Goal: Task Accomplishment & Management: Use online tool/utility

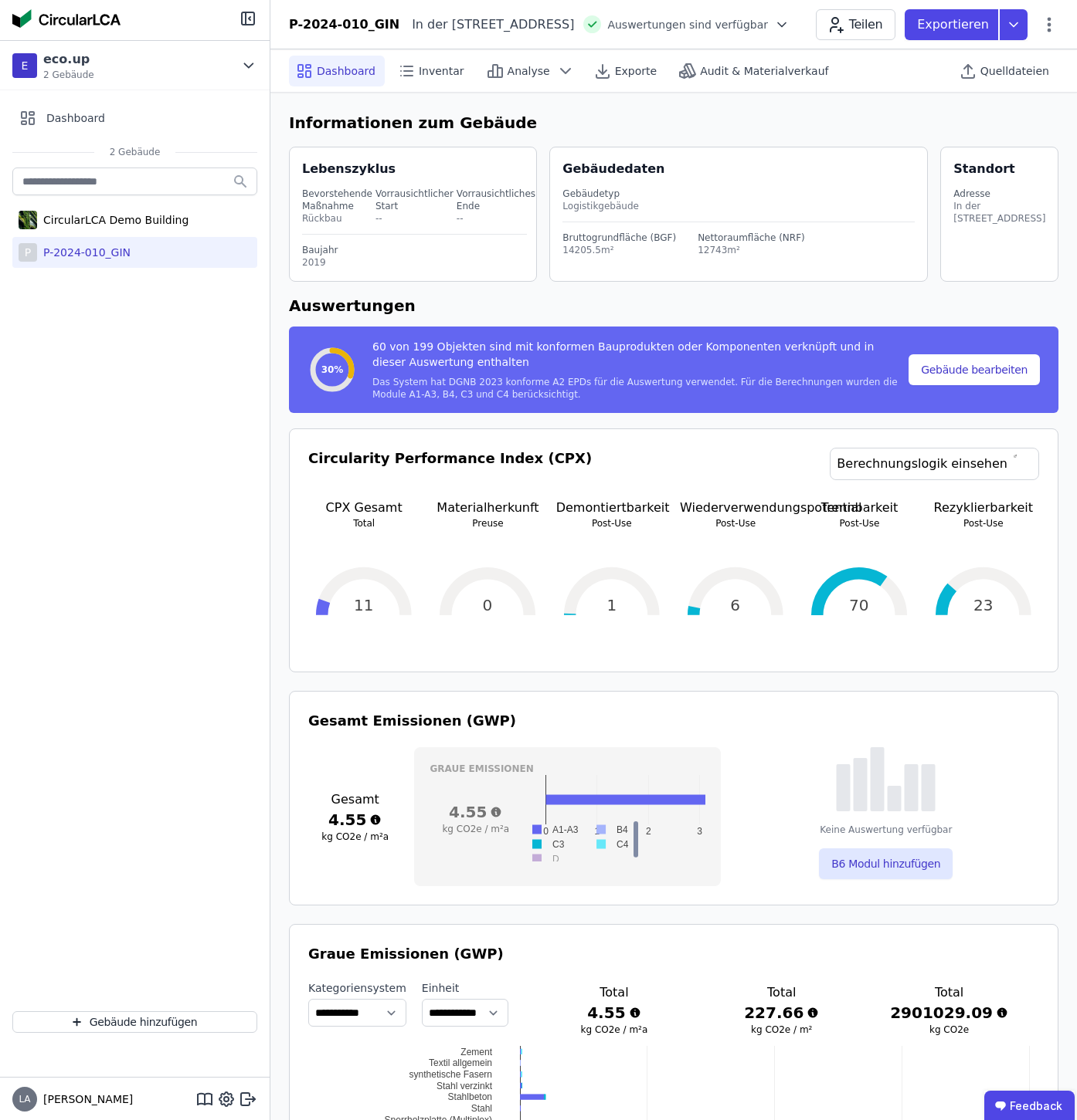
select select "*"
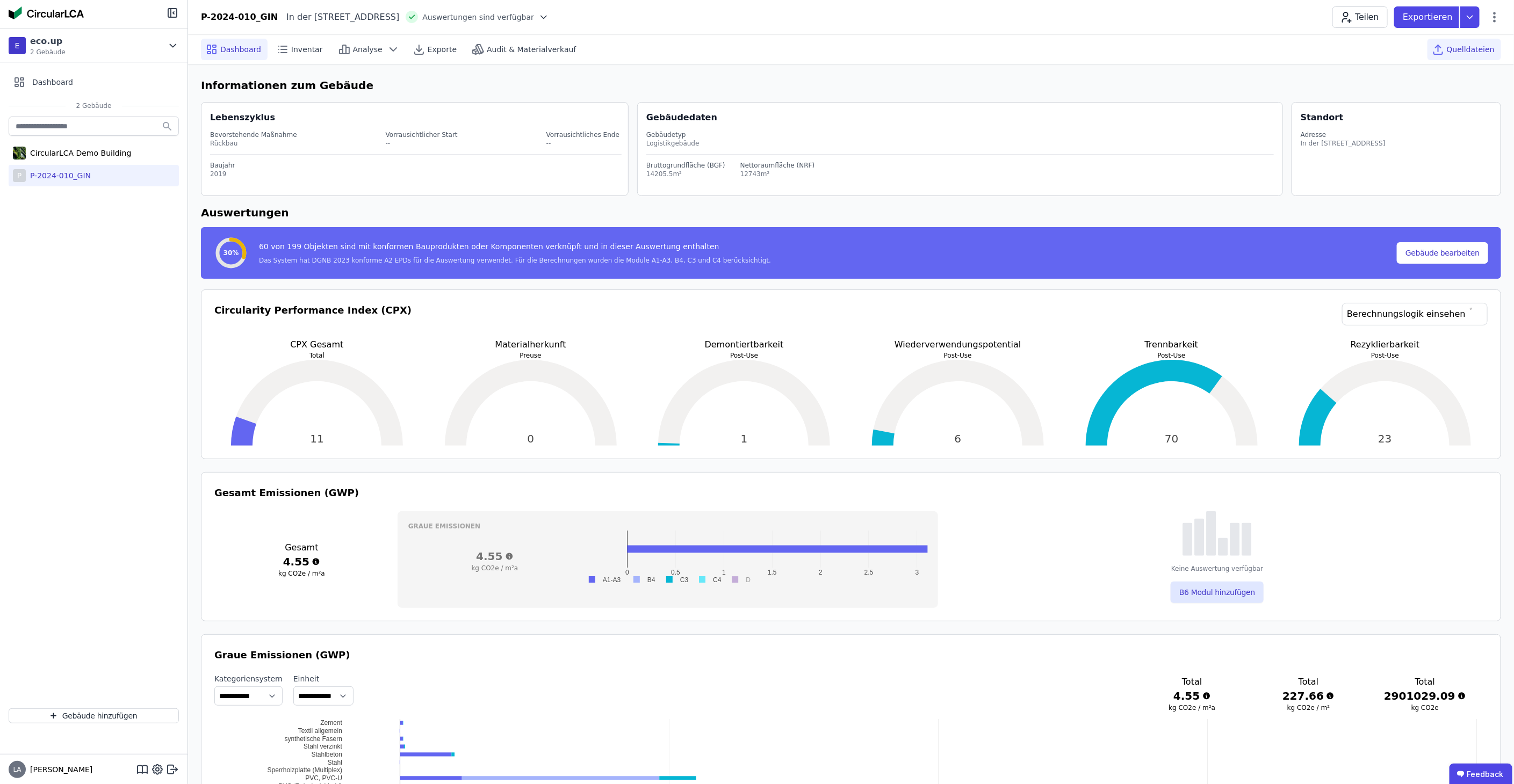
click at [748, 45] on span "Quelldateien" at bounding box center [1470, 50] width 48 height 11
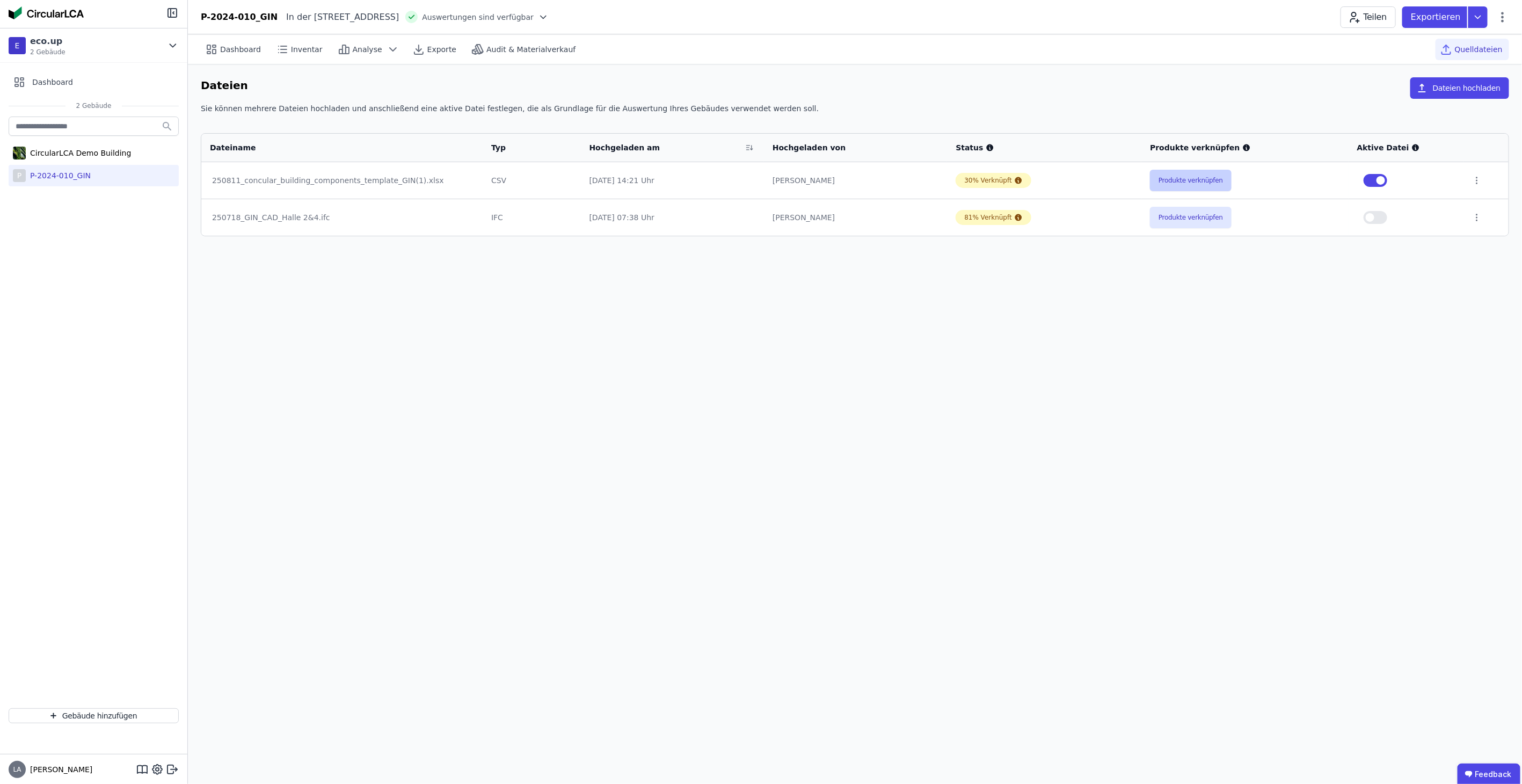
click at [748, 176] on button "Produkte verknüpfen" at bounding box center [1191, 180] width 82 height 21
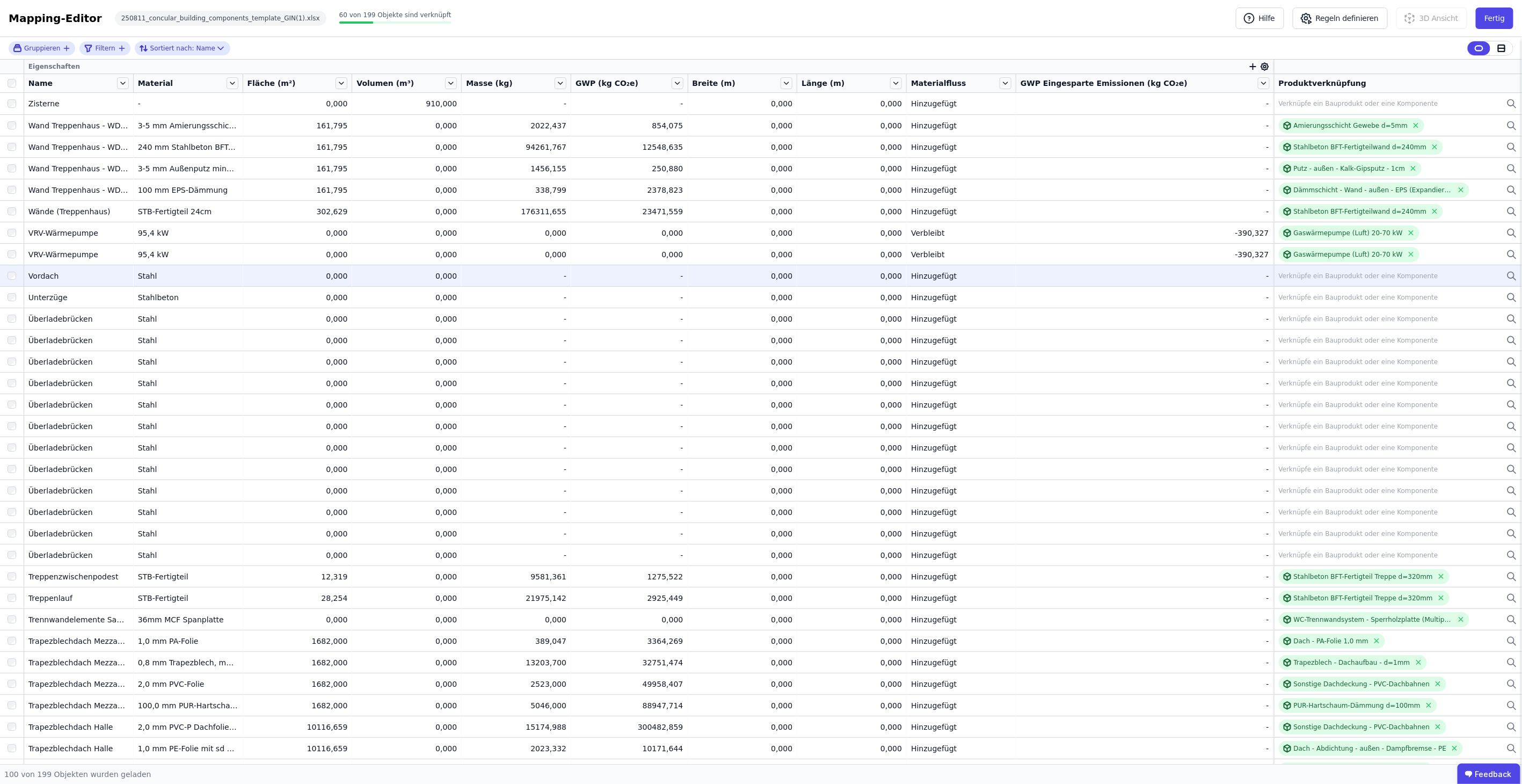
click at [748, 276] on div "Verknüpfe ein Bauprodukt oder eine Komponente" at bounding box center [1358, 276] width 160 height 9
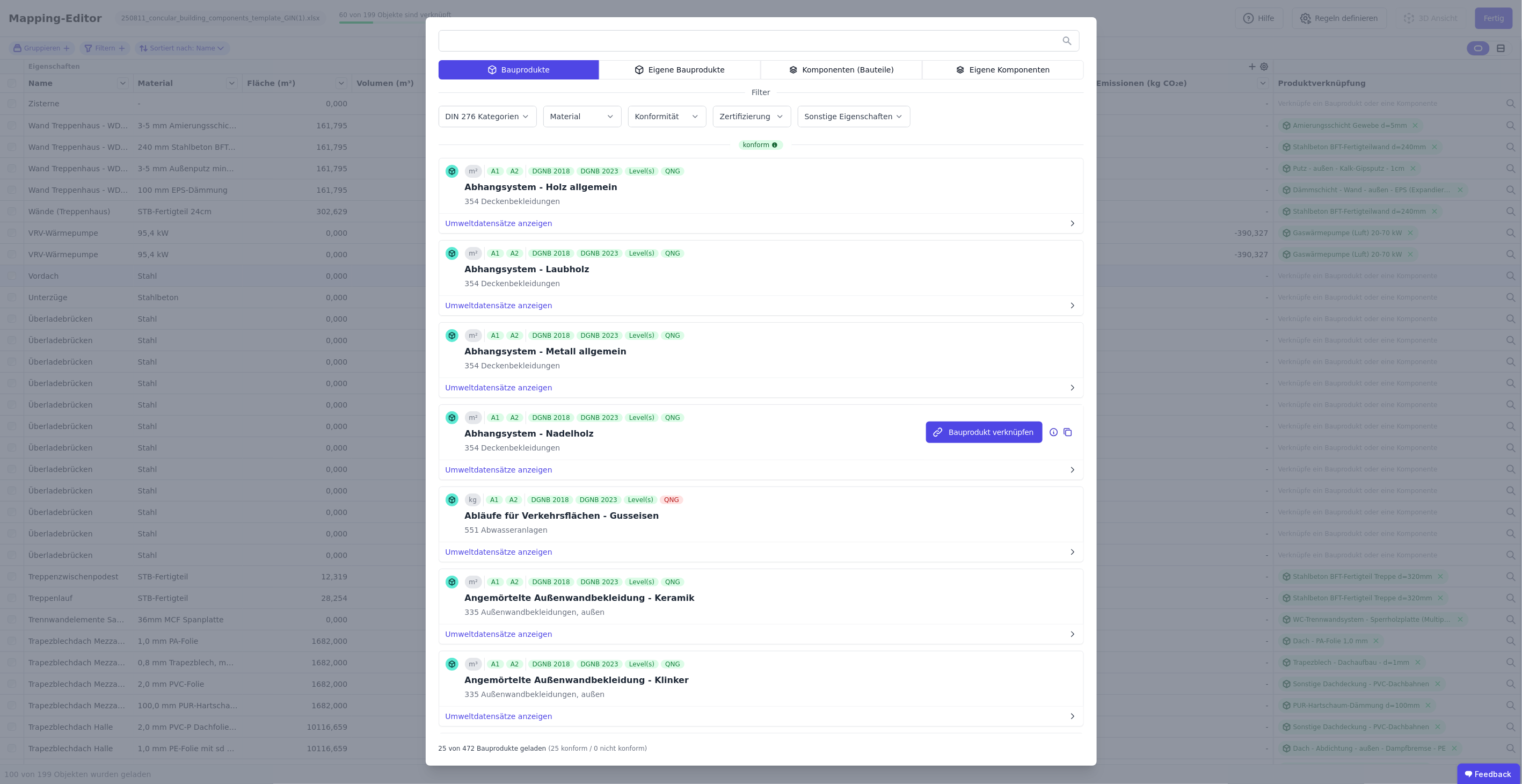
click at [748, 431] on icon at bounding box center [1054, 431] width 0 height 0
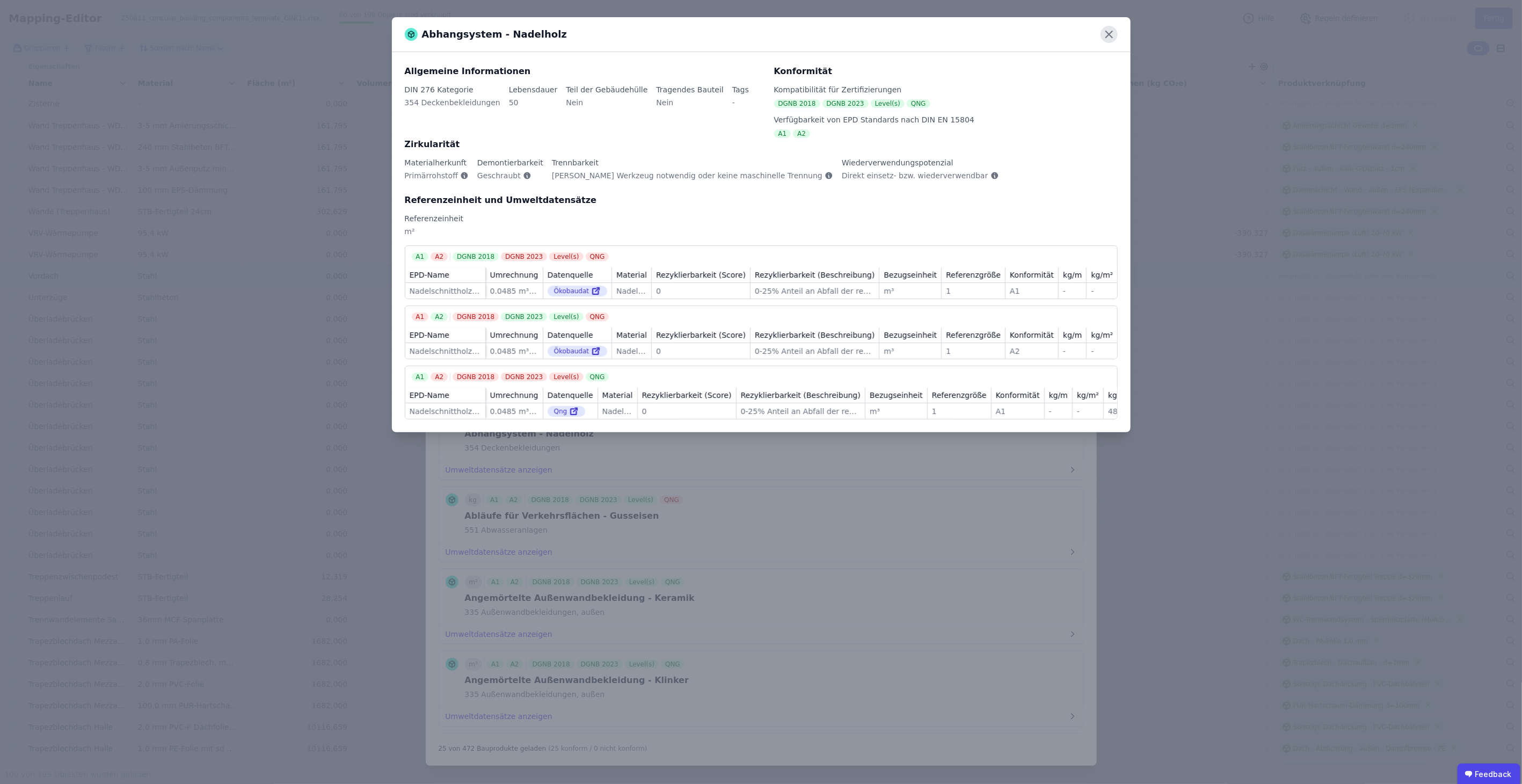
click at [748, 34] on icon at bounding box center [1109, 34] width 17 height 17
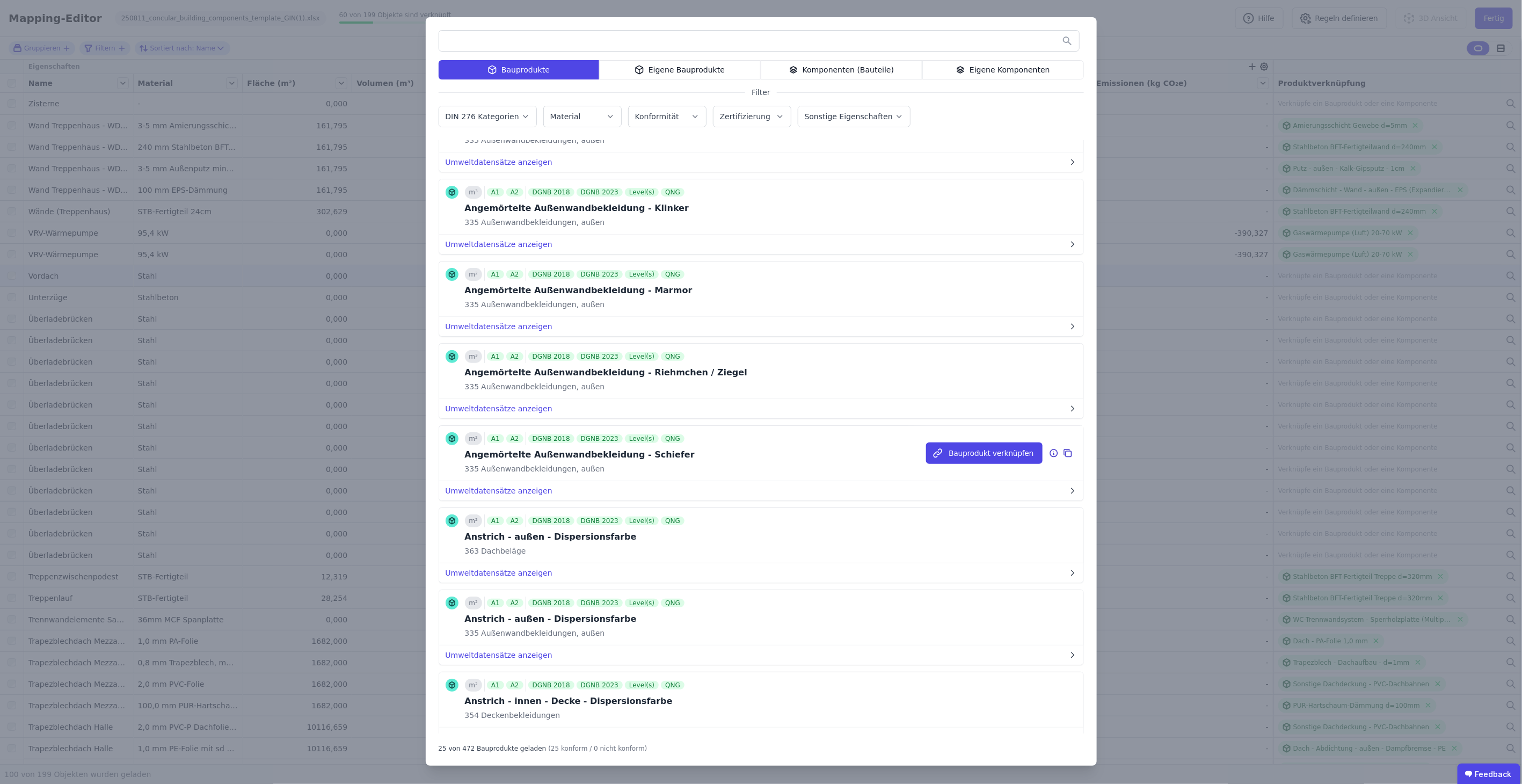
scroll to position [477, 0]
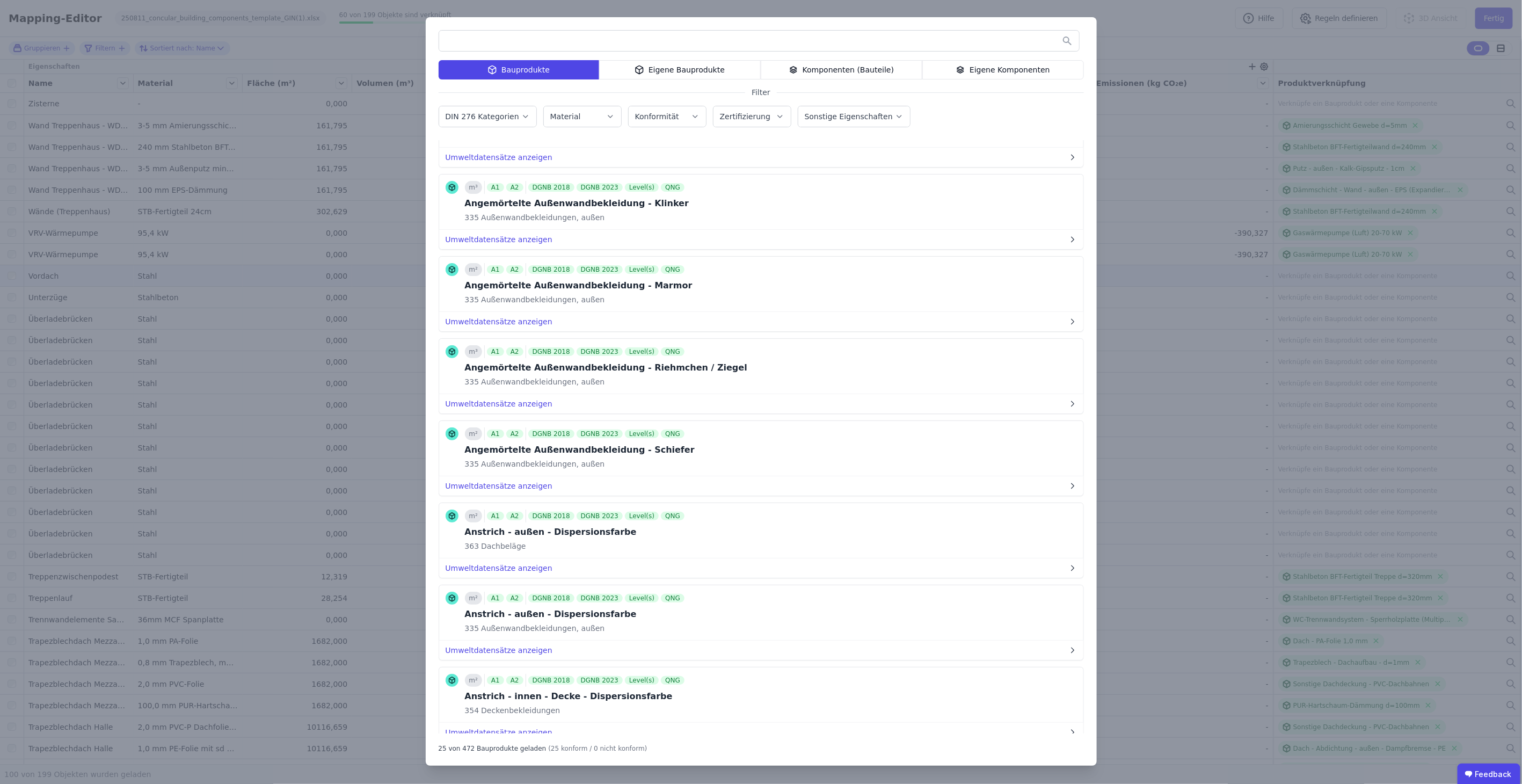
click at [748, 38] on div "Bauprodukte Eigene Bauprodukte Komponenten (Bauteile) Eigene Komponenten Filter…" at bounding box center [761, 392] width 1522 height 784
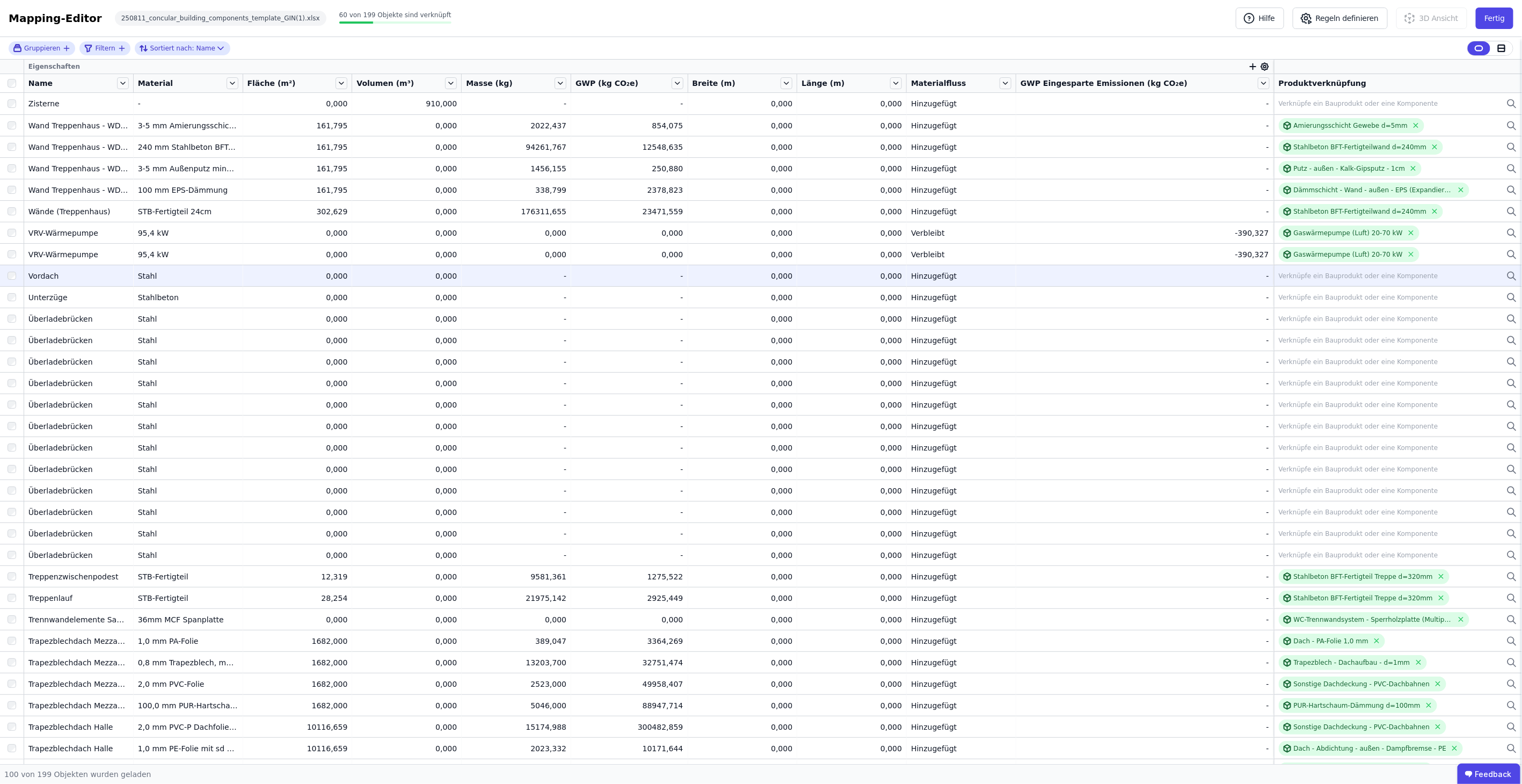
click at [748, 274] on div "Verknüpfe ein Bauprodukt oder eine Komponente" at bounding box center [1358, 276] width 160 height 9
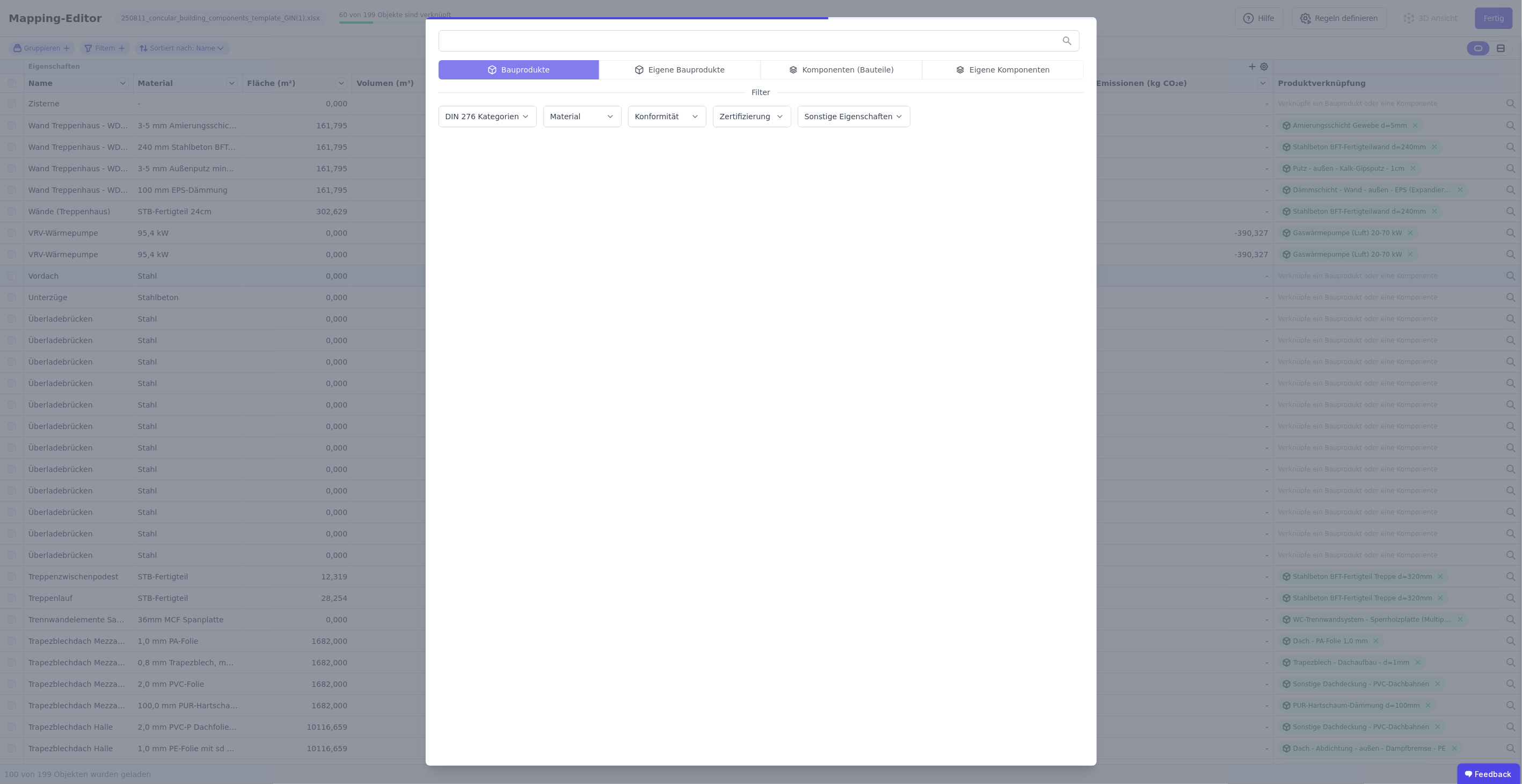
click at [567, 41] on input "text" at bounding box center [759, 41] width 640 height 19
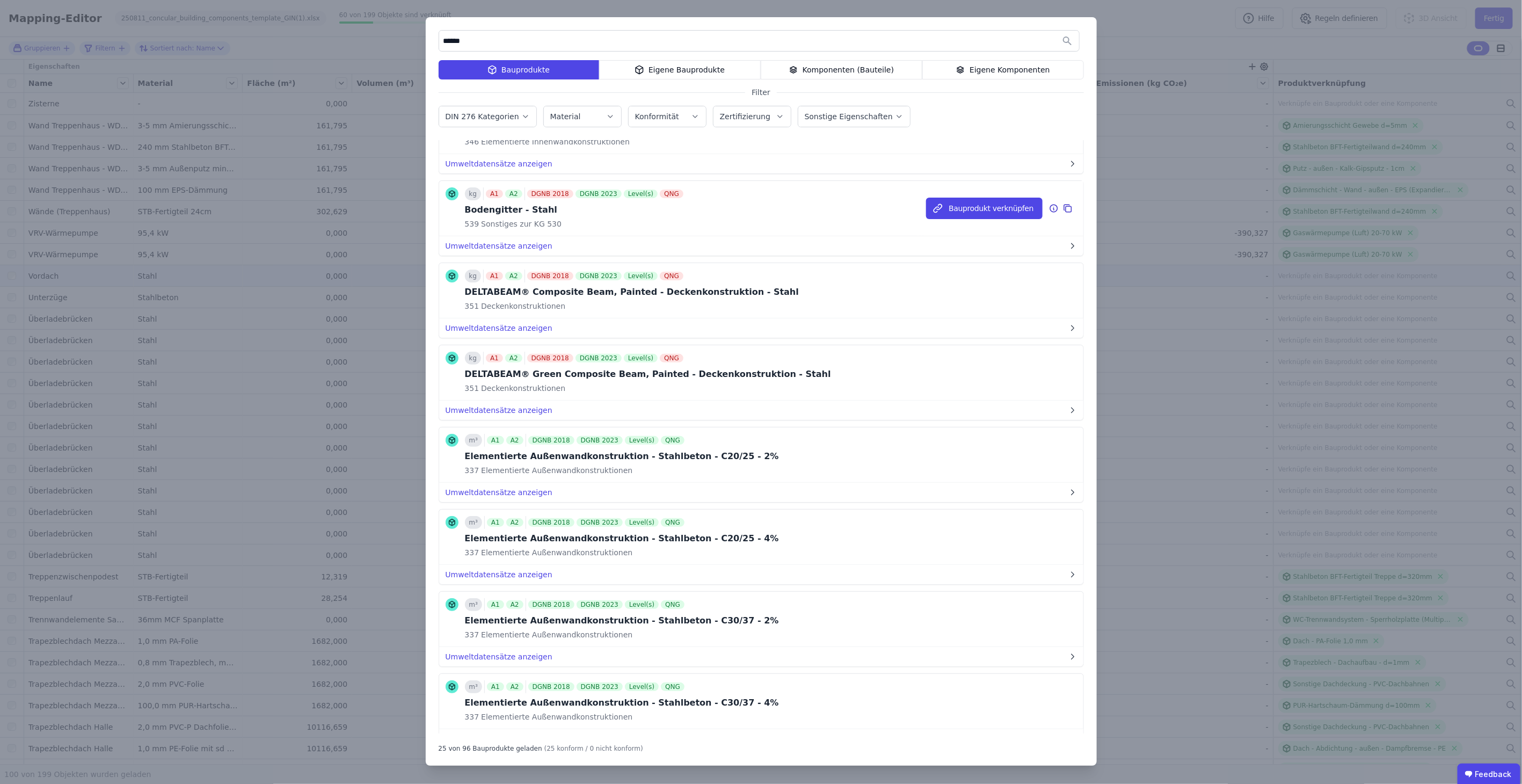
scroll to position [0, 0]
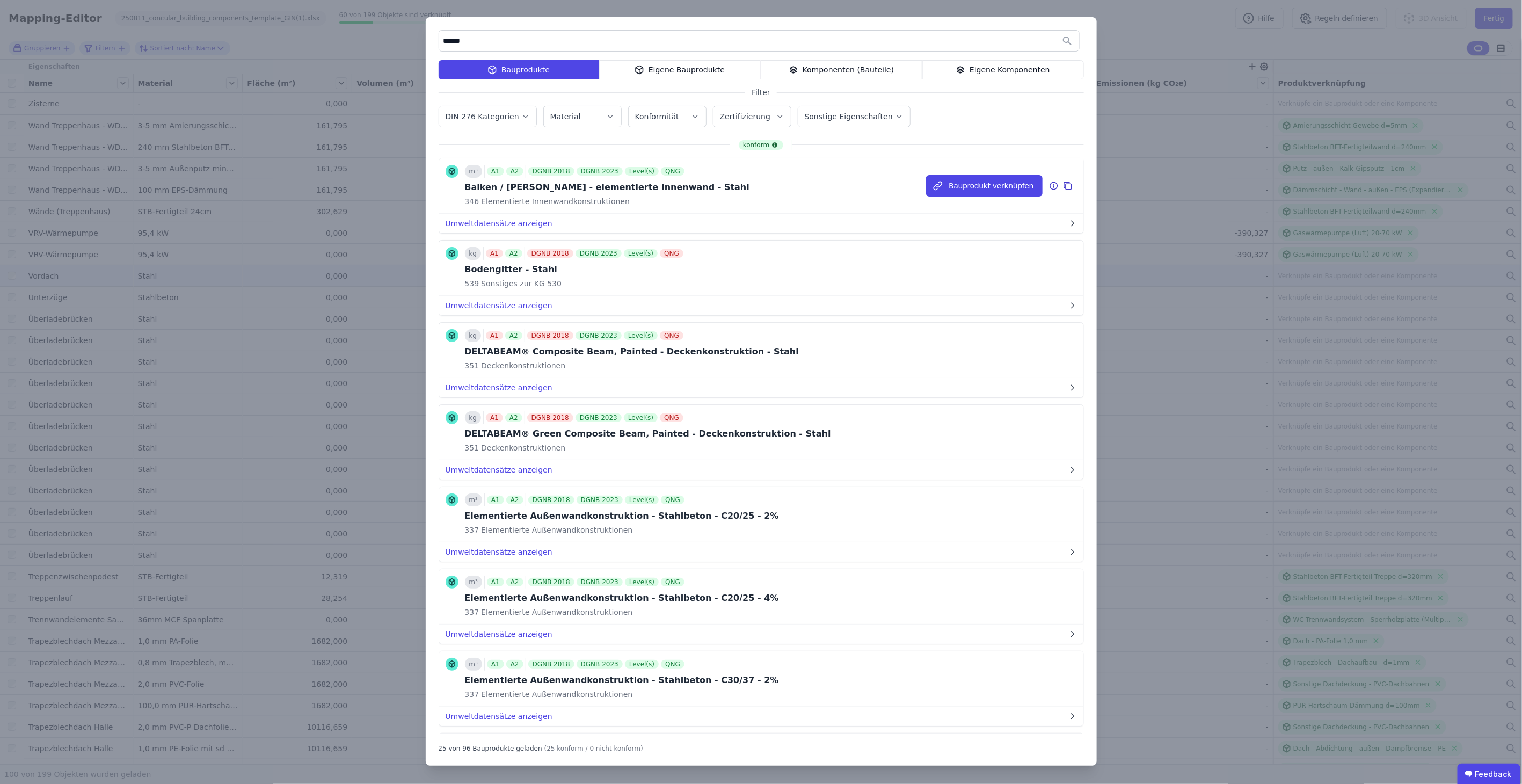
type input "*****"
click at [748, 184] on icon at bounding box center [1053, 186] width 9 height 13
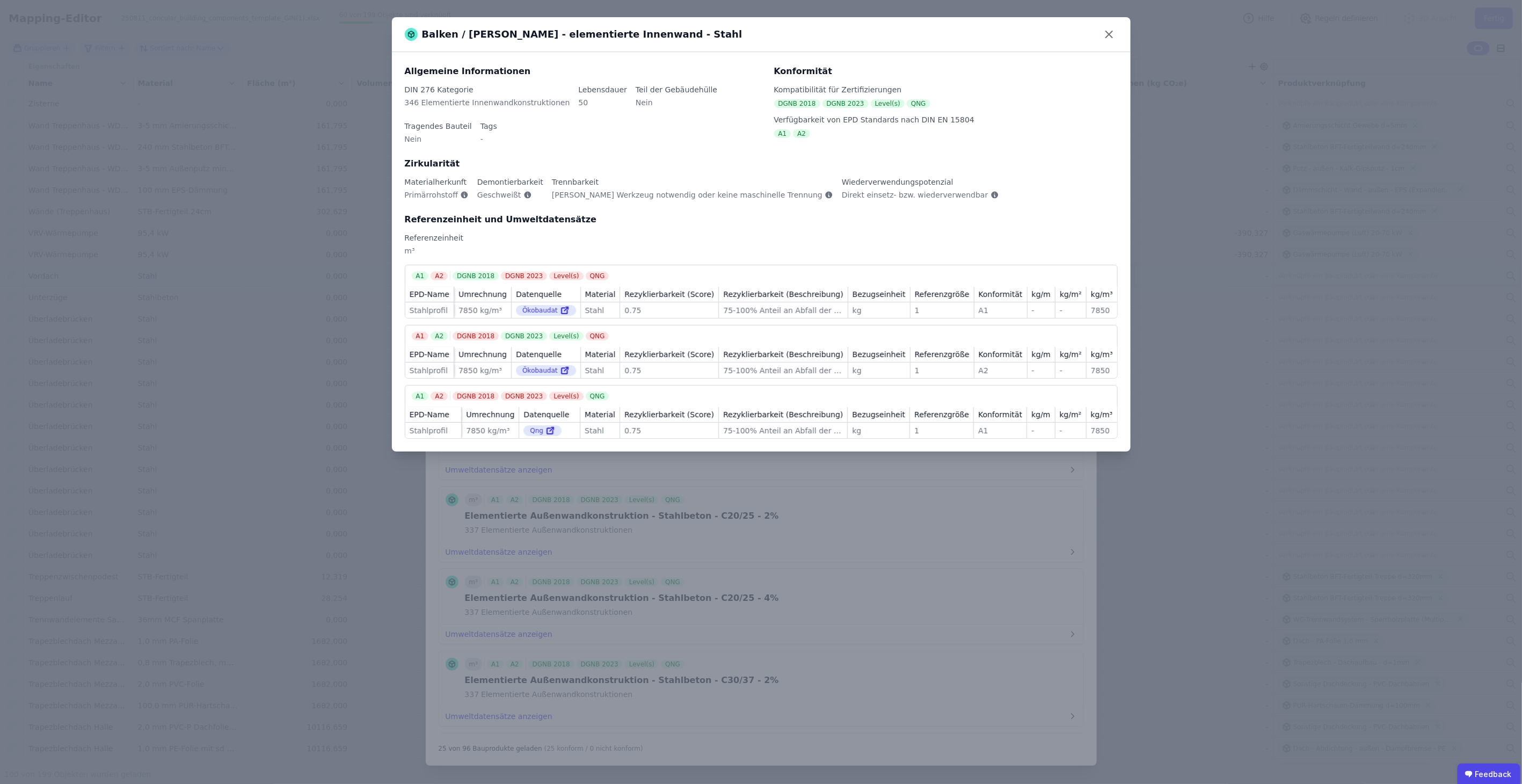
click at [748, 526] on div "Balken / [PERSON_NAME] - elementierte Innenwand - Stahl Allgemeine Informatione…" at bounding box center [761, 392] width 1522 height 784
click at [748, 29] on icon at bounding box center [1109, 34] width 17 height 17
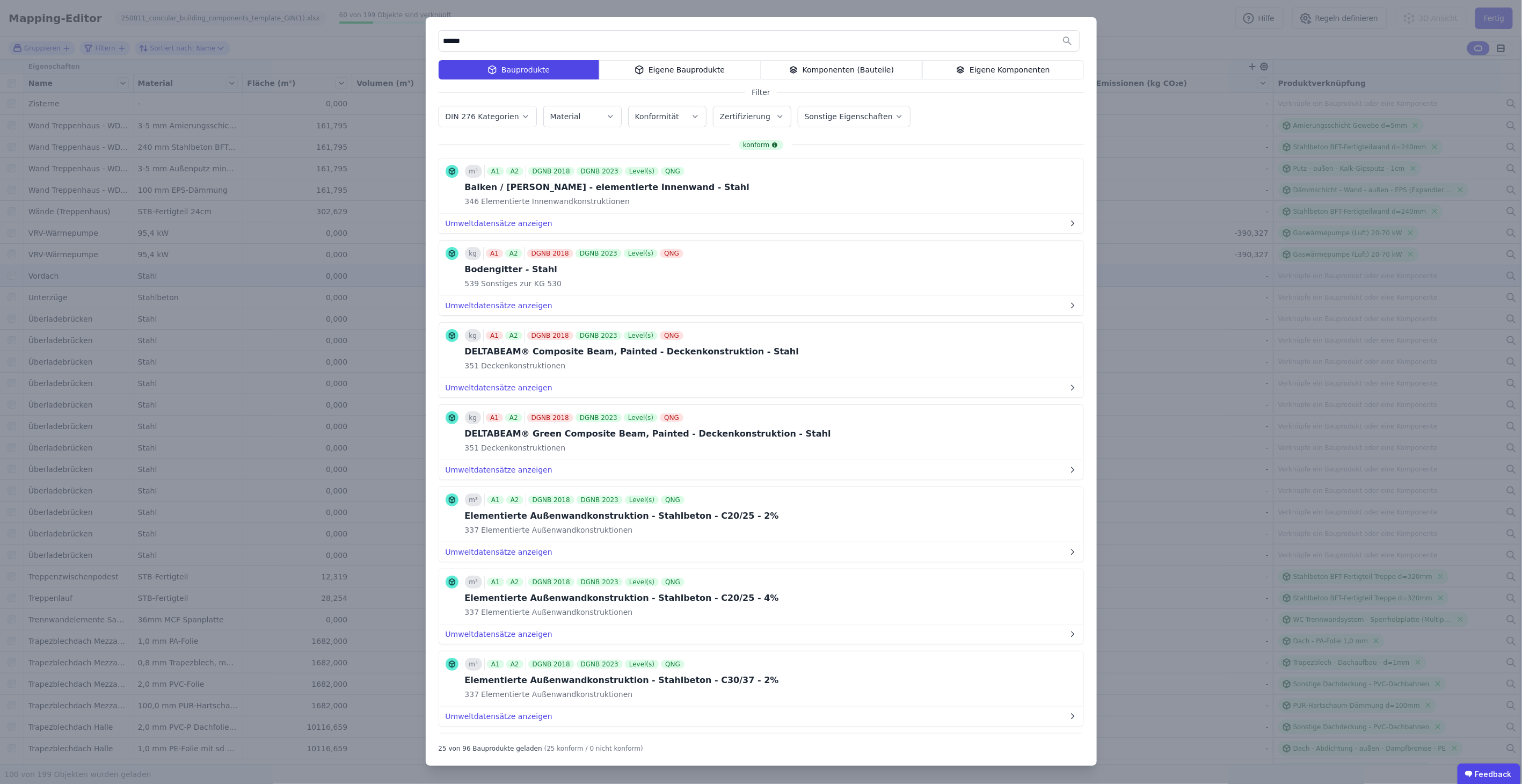
click at [702, 67] on div "Eigene Bauprodukte" at bounding box center [680, 70] width 162 height 19
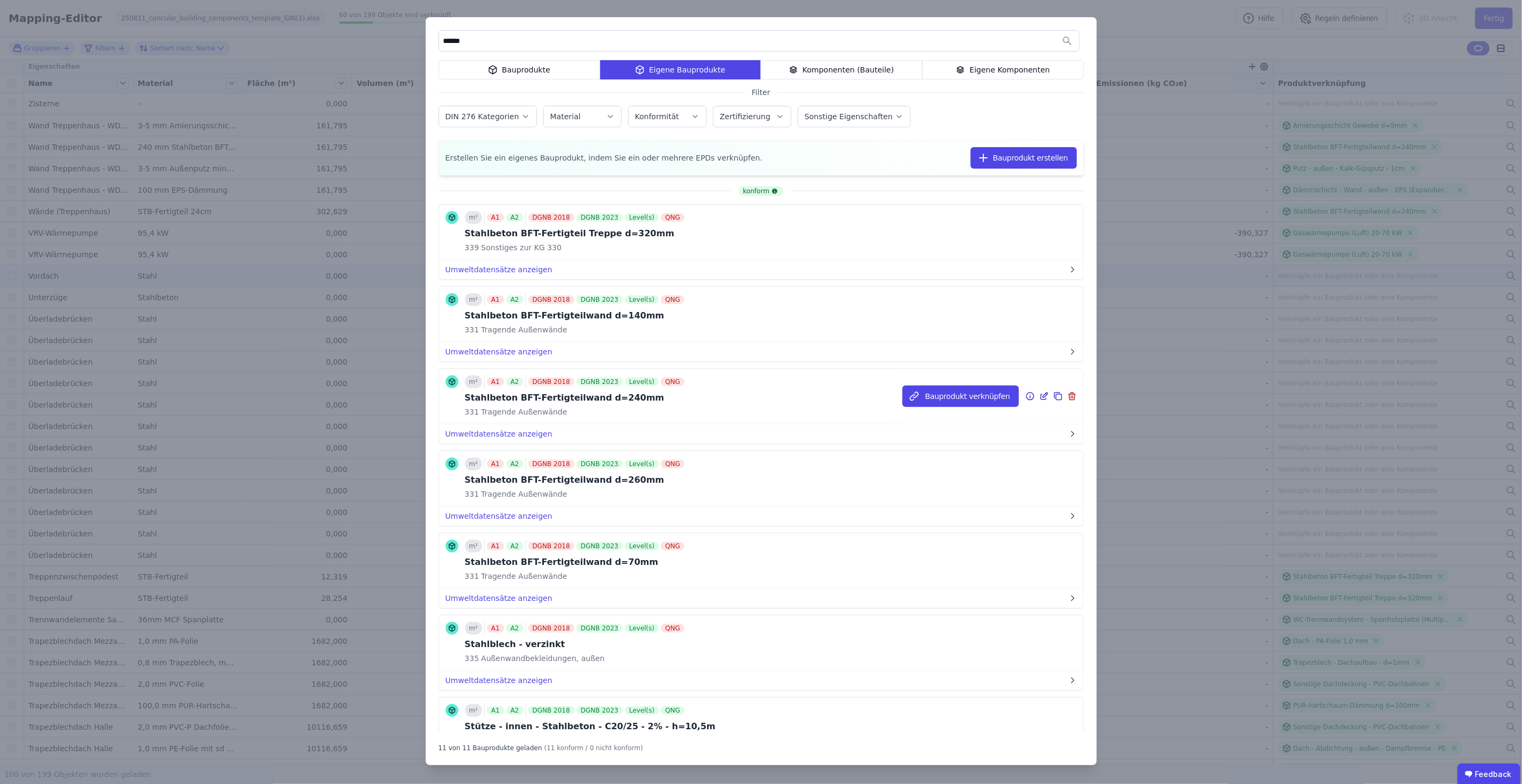
click at [748, 393] on icon at bounding box center [1044, 396] width 9 height 13
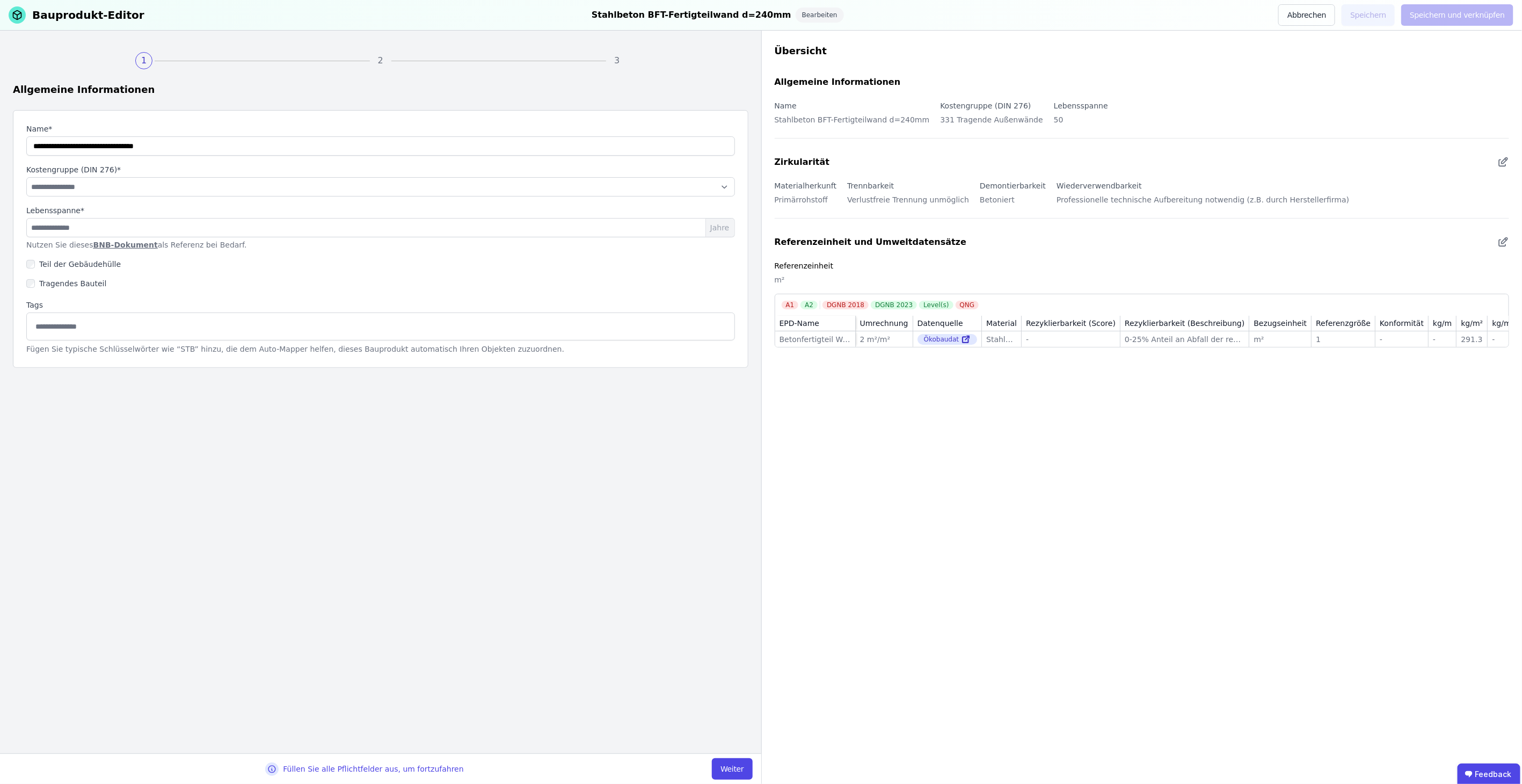
type input "**********"
select select "**********"
type input "**"
click at [744, 767] on button "Weiter" at bounding box center [732, 769] width 40 height 21
select select "**********"
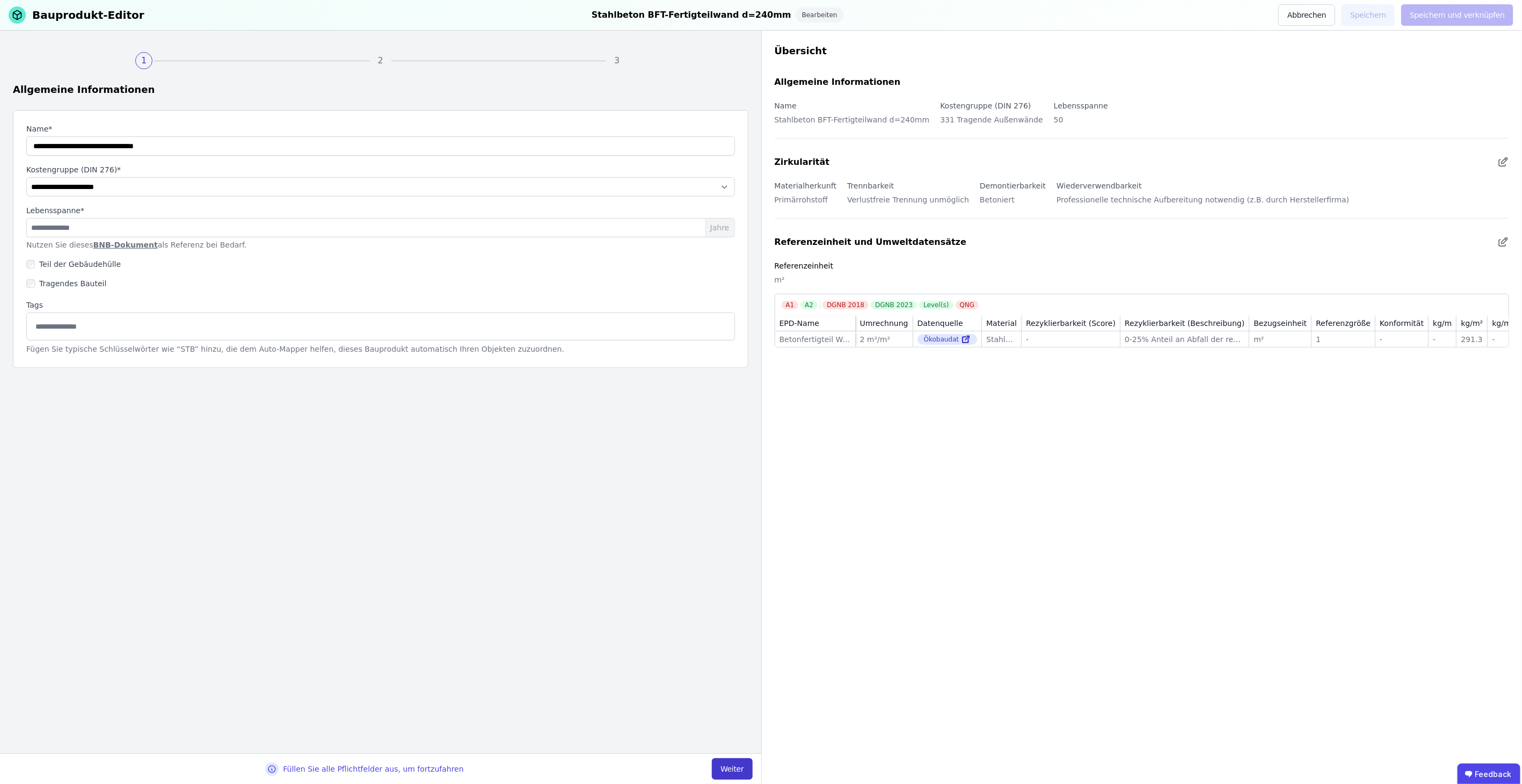
select select "**********"
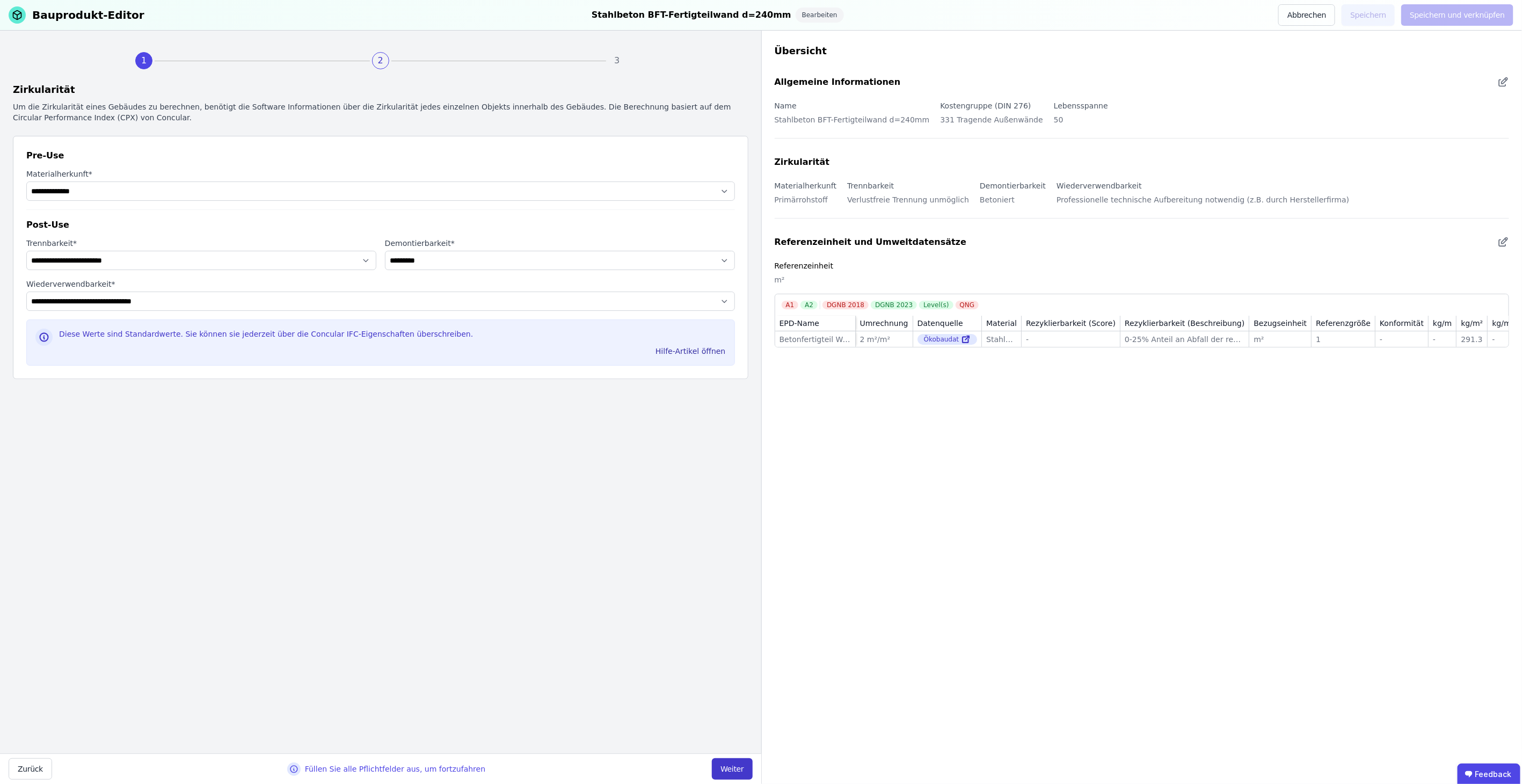
click at [744, 767] on button "Weiter" at bounding box center [732, 769] width 40 height 21
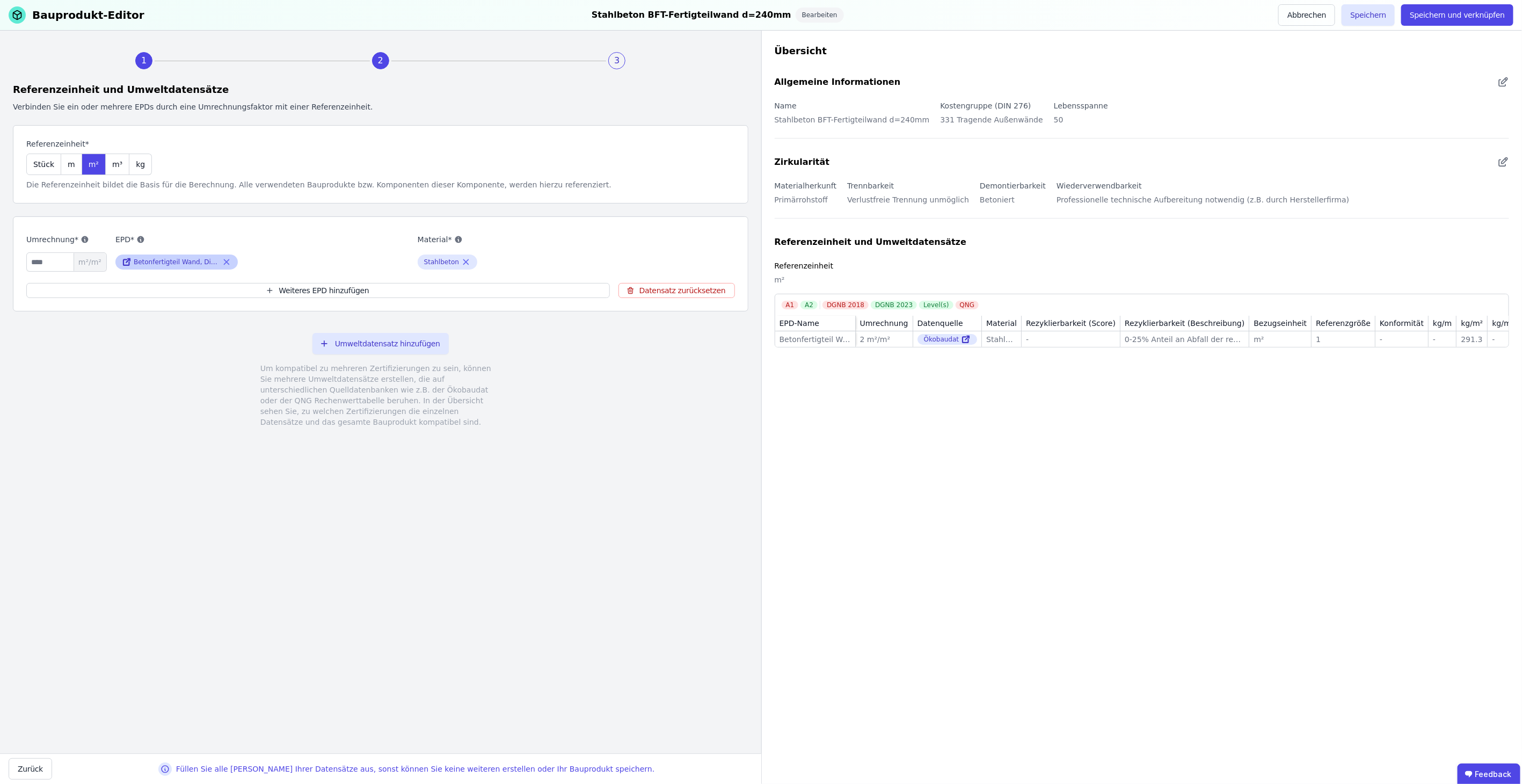
click at [128, 263] on icon at bounding box center [126, 262] width 9 height 13
click at [748, 10] on button "Abbrechen" at bounding box center [1306, 15] width 57 height 21
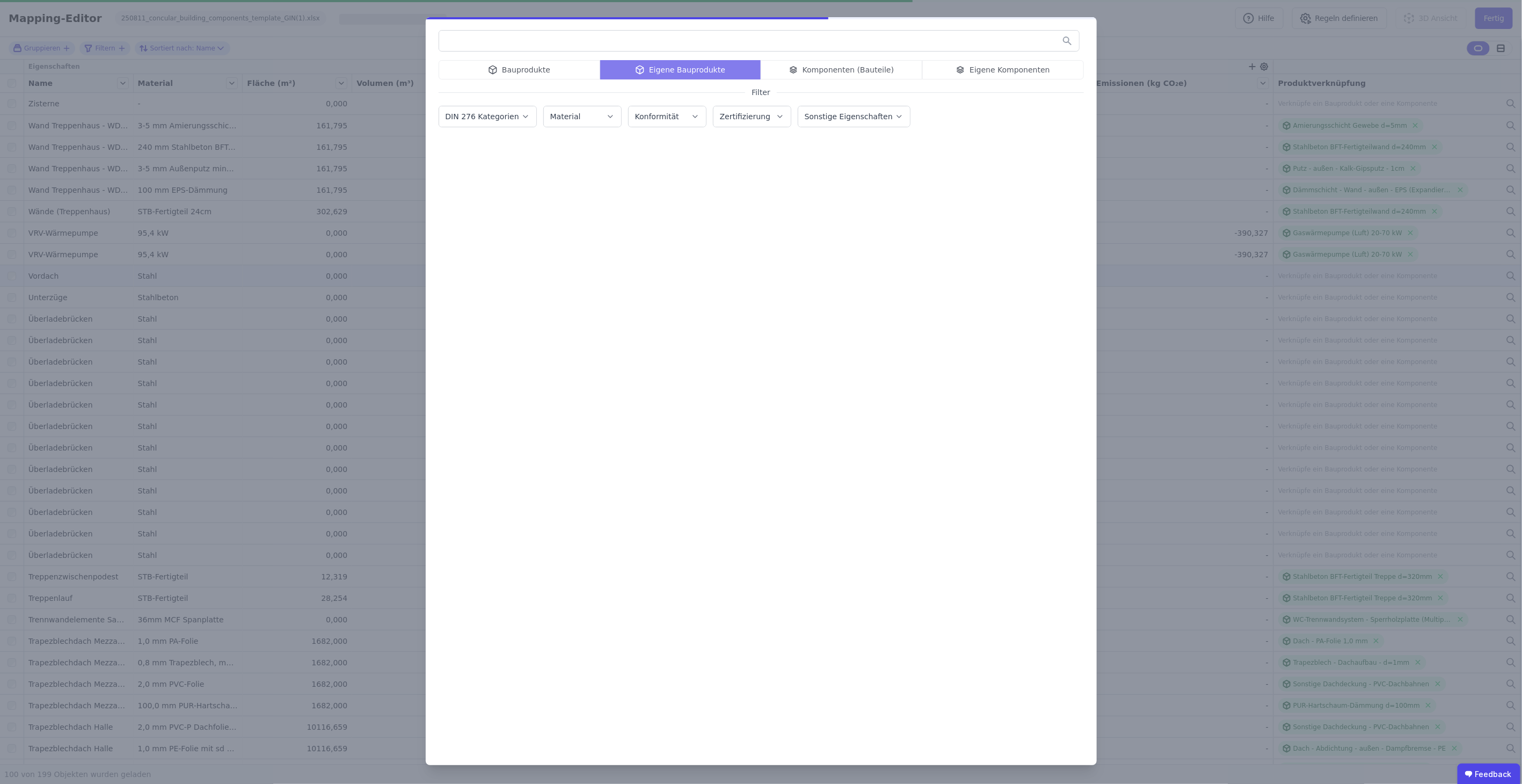
click at [748, 101] on div "Bauprodukte Eigene Bauprodukte Komponenten (Bauteile) Eigene Komponenten Filter…" at bounding box center [761, 392] width 1522 height 784
click at [748, 4] on div "Mapping-Editor Hilfe Regeln definieren 3D Ansicht Fertig 250811_concular_buildi…" at bounding box center [760, 18] width 1521 height 37
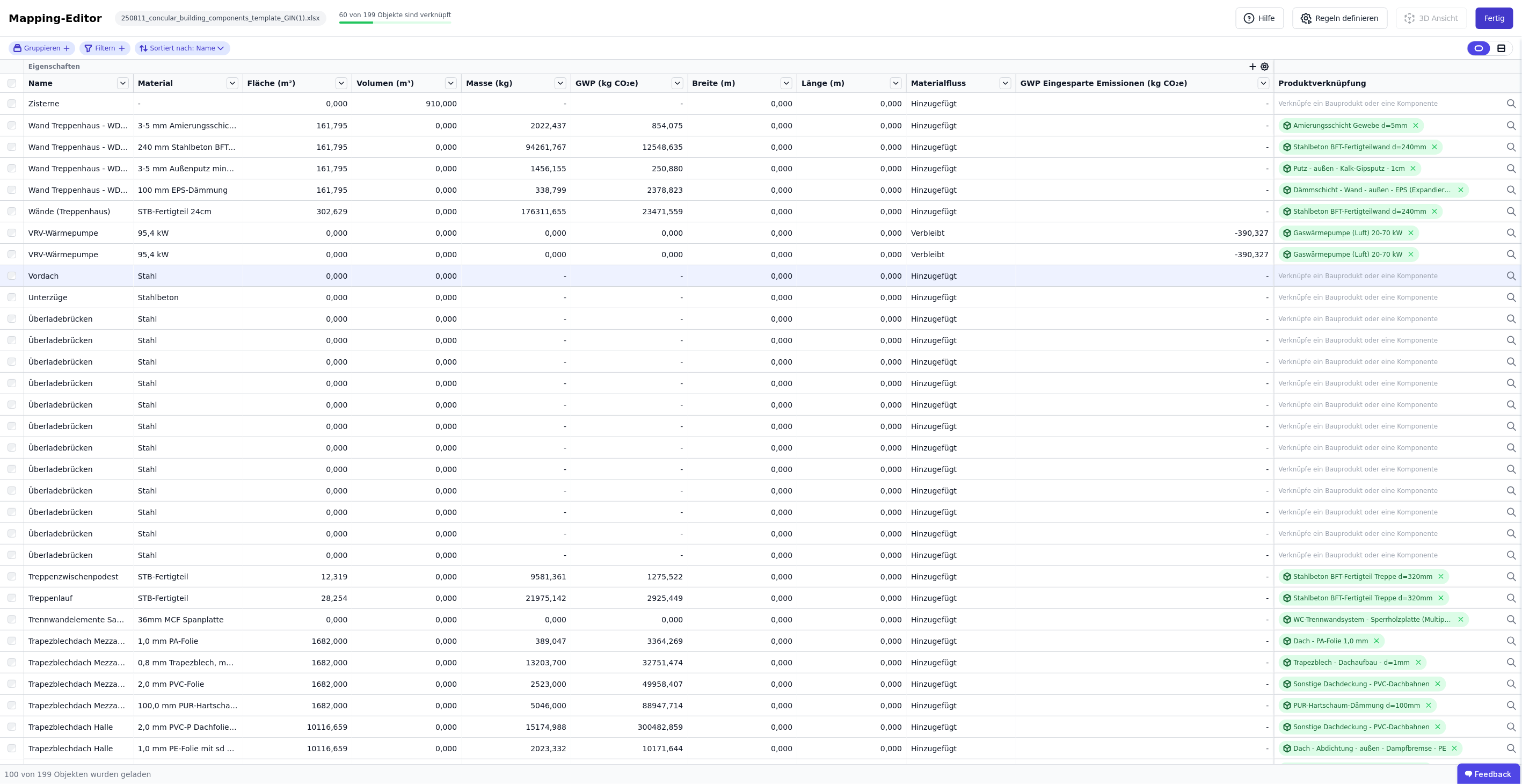
click at [748, 21] on button "Fertig" at bounding box center [1495, 18] width 38 height 21
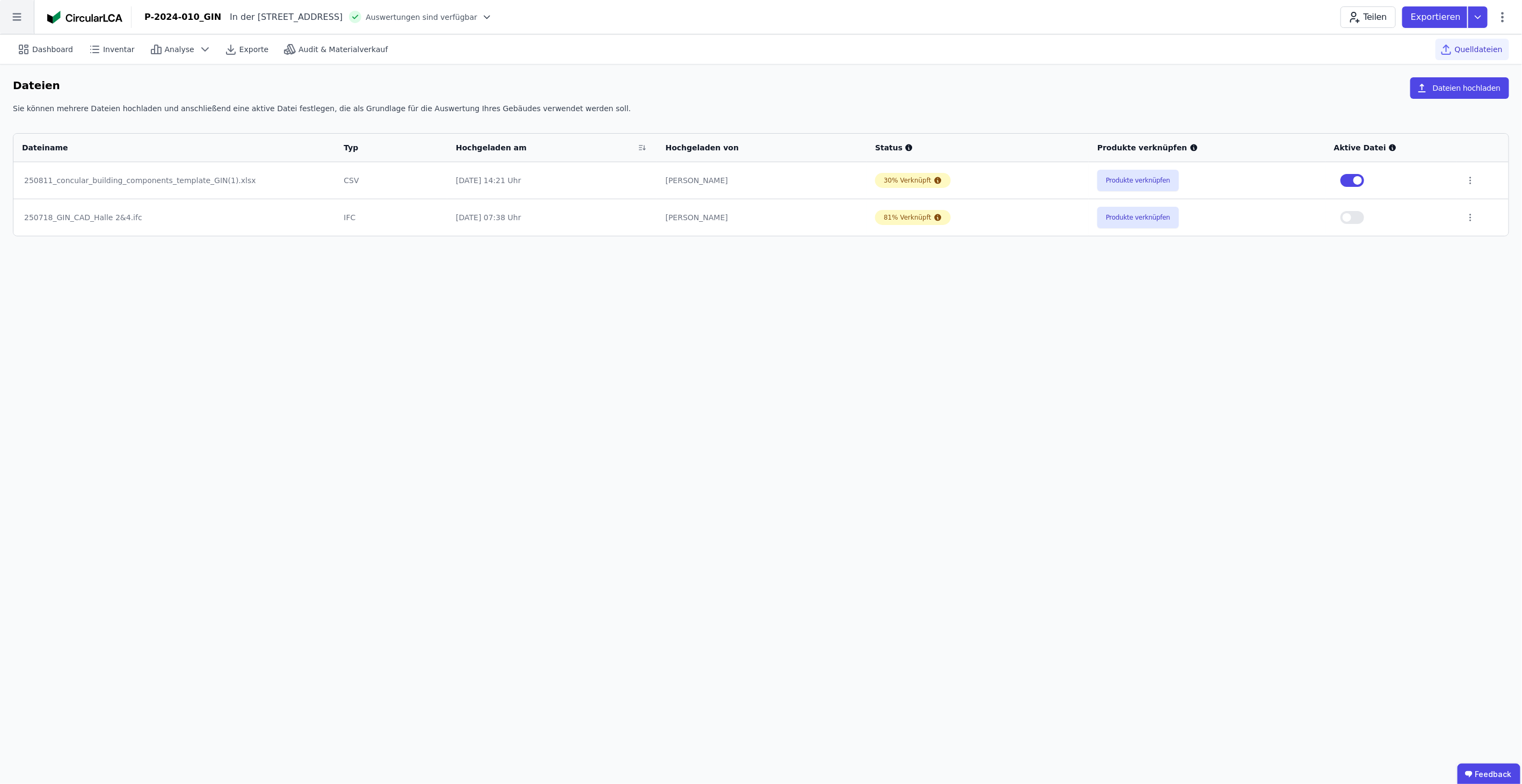
click at [9, 15] on icon at bounding box center [17, 17] width 34 height 34
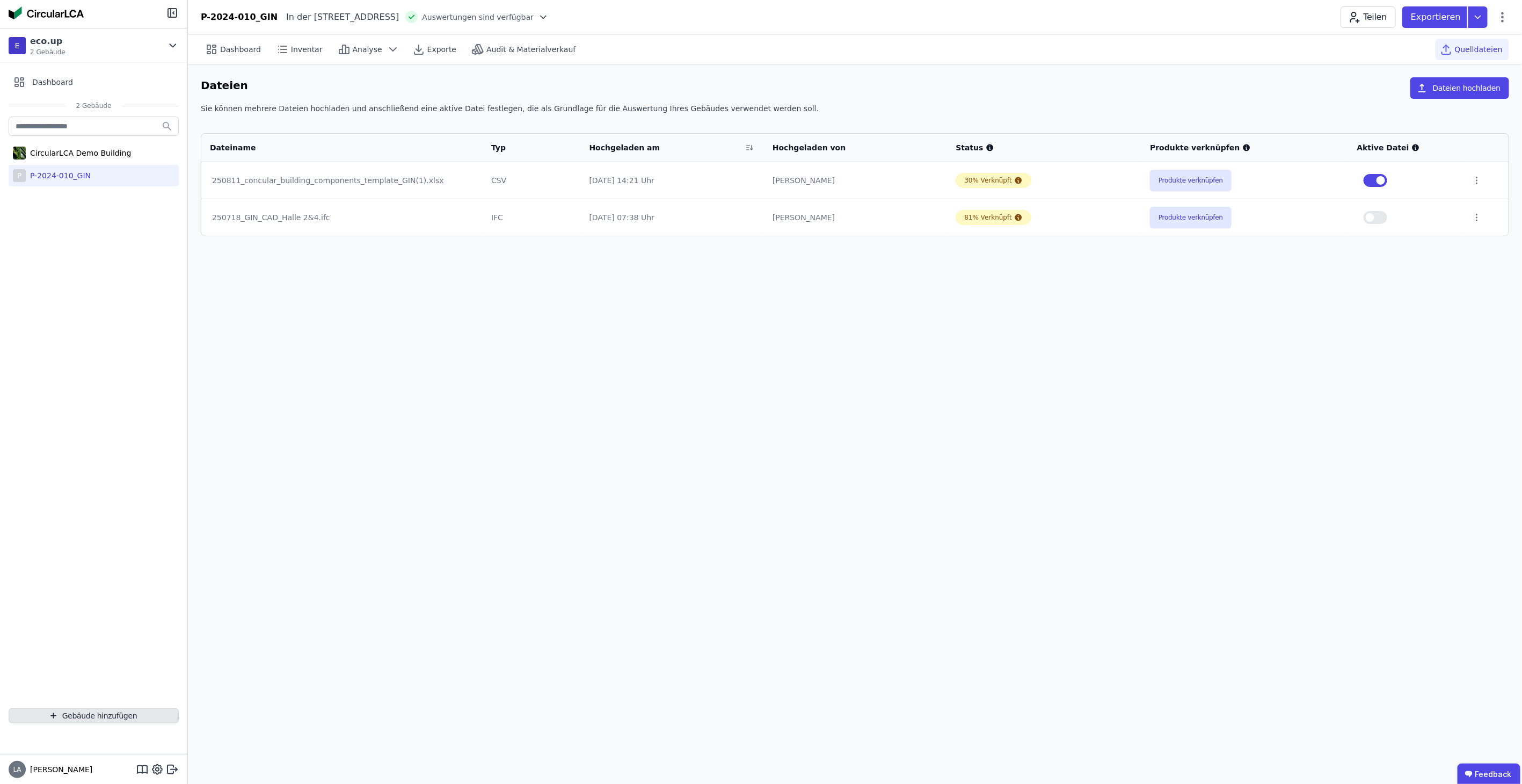
click at [118, 715] on button "Gebäude hinzufügen" at bounding box center [94, 715] width 170 height 15
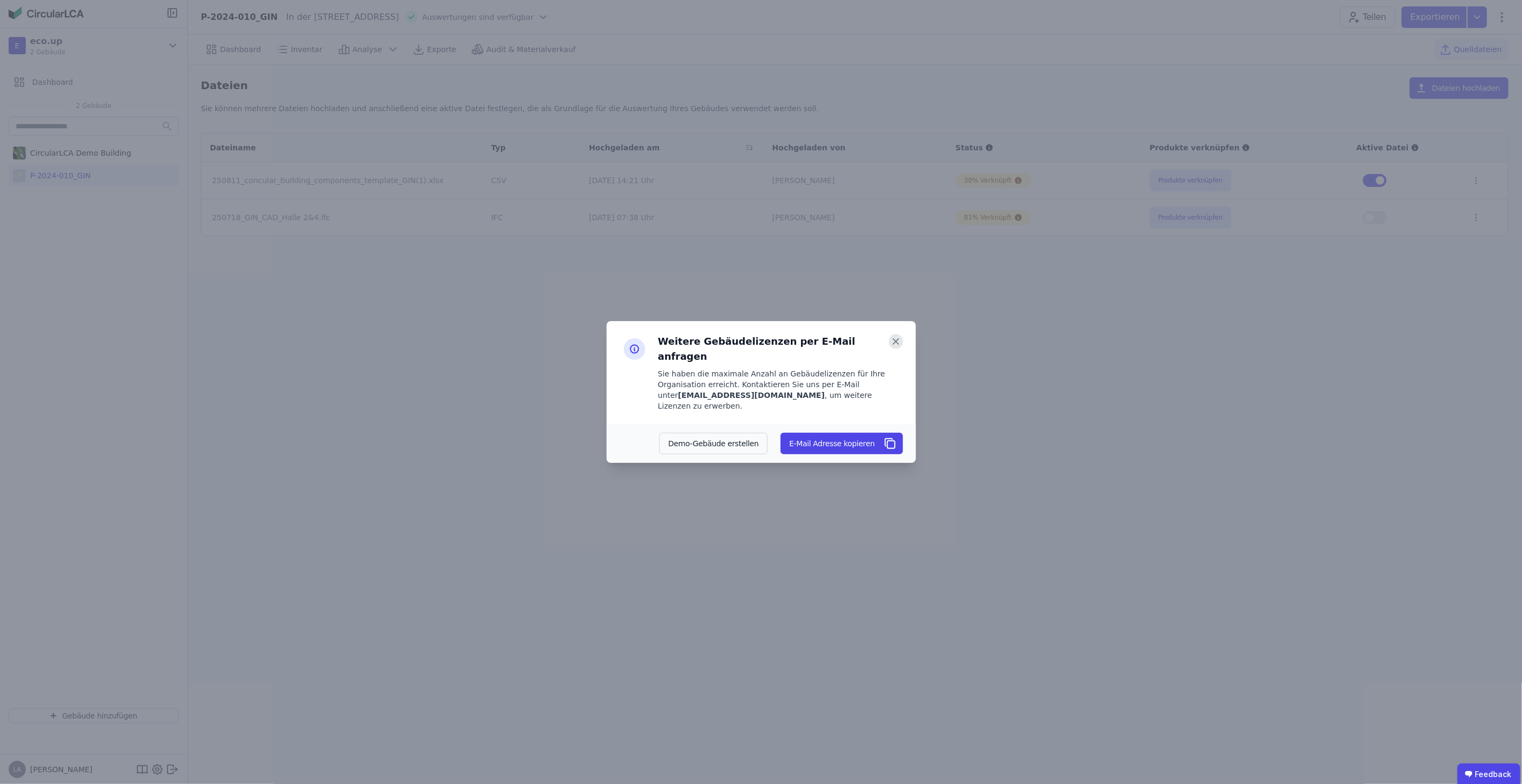
click at [748, 349] on icon at bounding box center [896, 341] width 14 height 15
